Goal: Check status: Check status

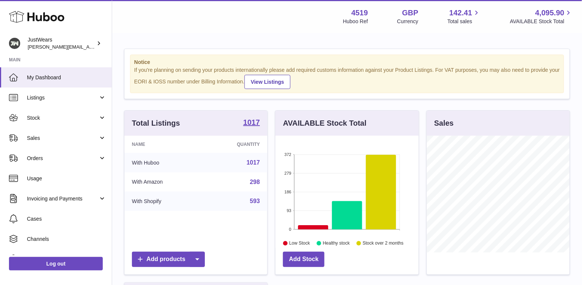
scroll to position [116, 143]
click at [64, 136] on span "Sales" at bounding box center [62, 138] width 71 height 7
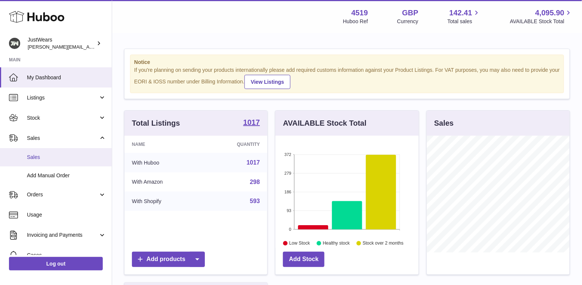
click at [64, 158] on span "Sales" at bounding box center [66, 157] width 79 height 7
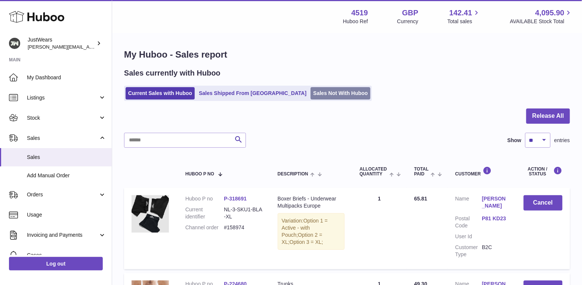
click at [310, 93] on link "Sales Not With Huboo" at bounding box center [340, 93] width 60 height 12
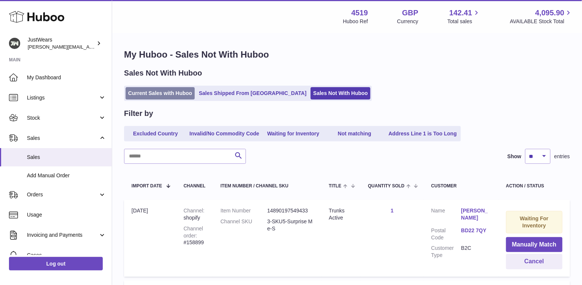
click at [168, 90] on link "Current Sales with Huboo" at bounding box center [160, 93] width 69 height 12
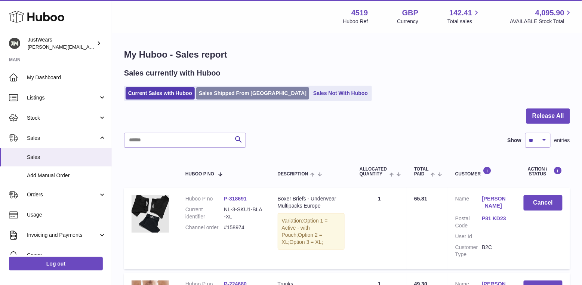
click at [228, 92] on link "Sales Shipped From [GEOGRAPHIC_DATA]" at bounding box center [252, 93] width 113 height 12
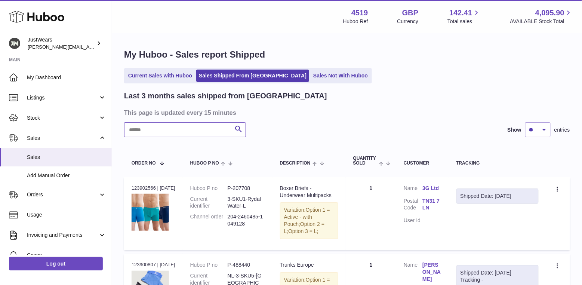
click at [207, 128] on input "text" at bounding box center [185, 129] width 122 height 15
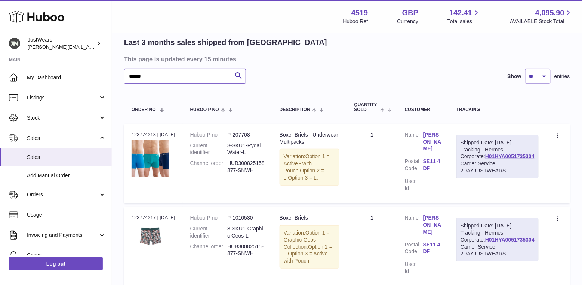
scroll to position [56, 0]
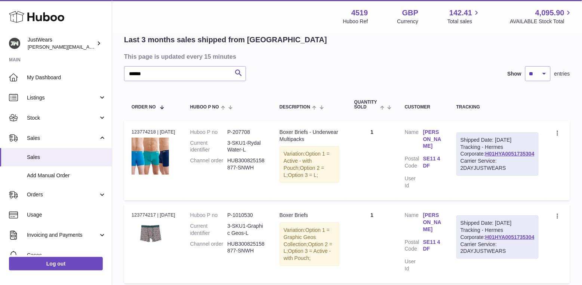
drag, startPoint x: 483, startPoint y: 167, endPoint x: 540, endPoint y: 164, distance: 56.9
click at [540, 164] on td "Shipped Date: 30th Aug 2025 Tracking - Hermes Corporate: H01HYA0051735304 Carri…" at bounding box center [497, 160] width 97 height 79
copy div "H01HYA0051735304"
click at [160, 73] on input "******" at bounding box center [185, 73] width 122 height 15
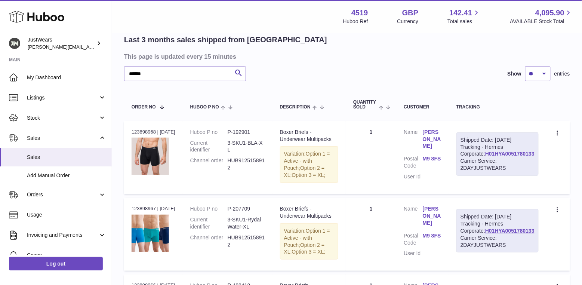
drag, startPoint x: 482, startPoint y: 169, endPoint x: 534, endPoint y: 168, distance: 51.9
click at [534, 168] on div "Shipped Date: 1st Sep 2025 Tracking - Hermes Corporate: H01HYA0051780133 Carrie…" at bounding box center [497, 153] width 82 height 43
copy div "H01HYA0051780133"
click at [183, 81] on div "Last 3 months sales shipped from Huboo This page is updated every 15 minutes **…" at bounding box center [347, 192] width 446 height 314
click at [188, 76] on input "******" at bounding box center [185, 73] width 122 height 15
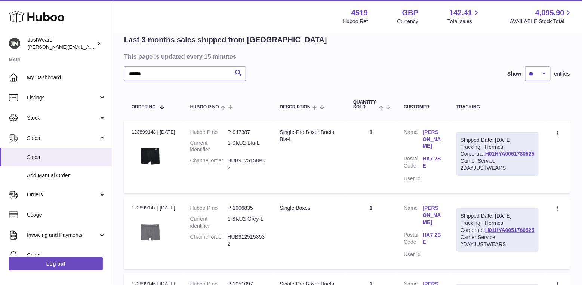
drag, startPoint x: 482, startPoint y: 166, endPoint x: 545, endPoint y: 170, distance: 63.3
click at [545, 170] on td "Shipped Date: 1st Sep 2025 Tracking - Hermes Corporate: H01HYA0051780525 Carrie…" at bounding box center [497, 157] width 97 height 72
copy div "H01HYA0051780525"
click at [186, 74] on input "******" at bounding box center [185, 73] width 122 height 15
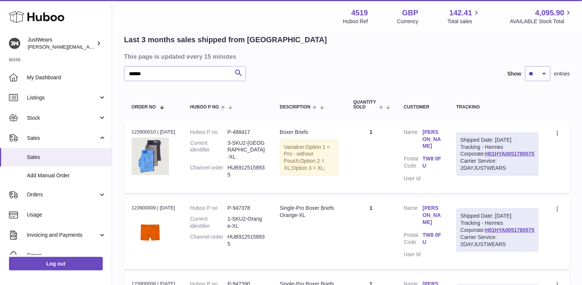
drag, startPoint x: 482, startPoint y: 166, endPoint x: 534, endPoint y: 170, distance: 52.1
click at [534, 170] on div "Shipped Date: 1st Sep 2025 Tracking - Hermes Corporate: H01HYA0051780575 Carrie…" at bounding box center [497, 153] width 82 height 43
copy div "H01HYA0051780575"
click at [199, 73] on input "******" at bounding box center [185, 73] width 122 height 15
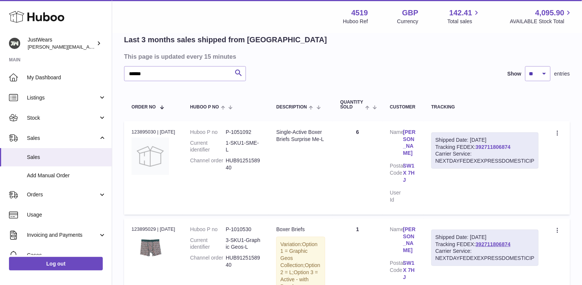
drag, startPoint x: 519, startPoint y: 145, endPoint x: 477, endPoint y: 146, distance: 41.9
click at [477, 146] on div "Shipped Date: 1st Sep 2025 Tracking FEDEX: 392711806874 Carrier Service: NEXTDA…" at bounding box center [484, 150] width 107 height 37
copy div "392711806874"
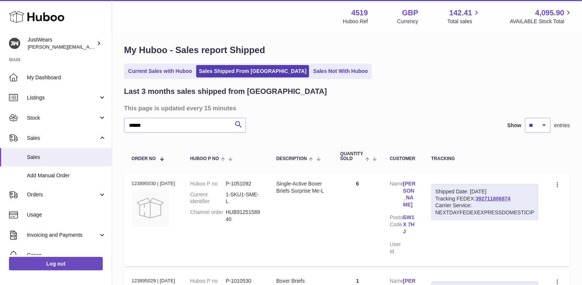
scroll to position [1, 0]
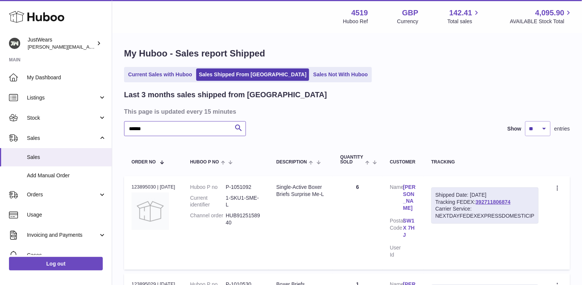
click at [183, 129] on input "******" at bounding box center [185, 128] width 122 height 15
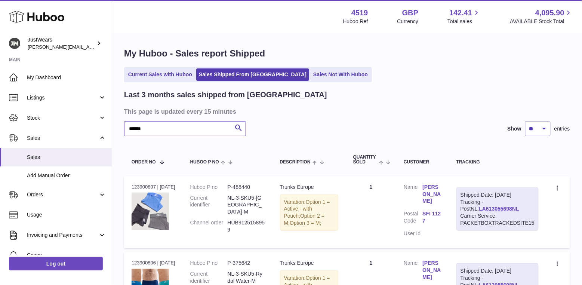
type input "******"
drag, startPoint x: 507, startPoint y: 210, endPoint x: 458, endPoint y: 210, distance: 48.9
click at [458, 210] on div "Shipped Date: 1st Sep 2025 Tracking - PostNL: LA613055698NL Carrier Service: PA…" at bounding box center [497, 208] width 82 height 43
copy div "LA613055698NL"
click at [312, 72] on link "Sales Not With Huboo" at bounding box center [340, 74] width 60 height 12
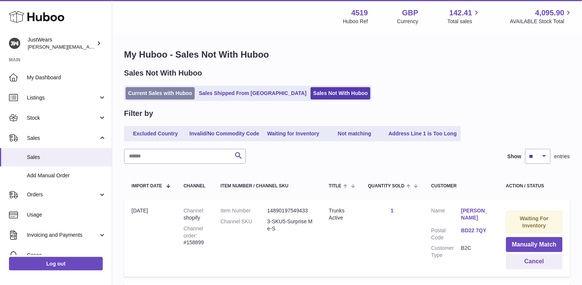
click at [174, 91] on link "Current Sales with Huboo" at bounding box center [160, 93] width 69 height 12
